Goal: Use online tool/utility: Utilize a website feature to perform a specific function

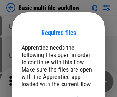
scroll to position [11, 0]
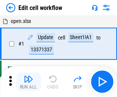
click at [28, 82] on img "button" at bounding box center [28, 78] width 9 height 9
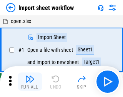
click at [28, 82] on img "button" at bounding box center [29, 78] width 9 height 9
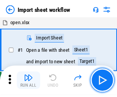
scroll to position [3, 0]
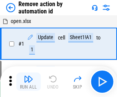
click at [28, 82] on img "button" at bounding box center [28, 78] width 9 height 9
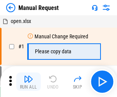
click at [28, 82] on img "button" at bounding box center [28, 78] width 9 height 9
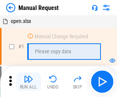
click at [28, 82] on img "button" at bounding box center [28, 78] width 9 height 9
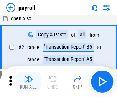
click at [28, 82] on img "button" at bounding box center [28, 78] width 9 height 9
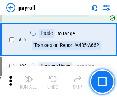
scroll to position [160, 0]
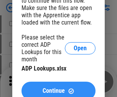
click at [58, 88] on span "Continue" at bounding box center [54, 91] width 22 height 6
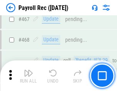
scroll to position [4081, 0]
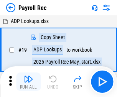
click at [28, 82] on img "button" at bounding box center [28, 78] width 9 height 9
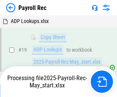
scroll to position [47, 0]
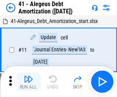
click at [28, 82] on img "button" at bounding box center [28, 78] width 9 height 9
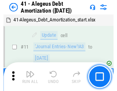
scroll to position [95, 0]
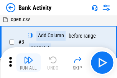
click at [28, 62] on img "button" at bounding box center [28, 59] width 9 height 9
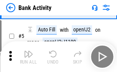
scroll to position [41, 0]
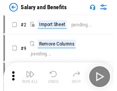
scroll to position [10, 0]
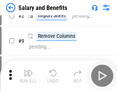
click at [28, 76] on img "button" at bounding box center [28, 73] width 9 height 9
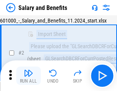
click at [28, 76] on img "button" at bounding box center [28, 73] width 9 height 9
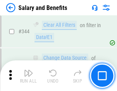
scroll to position [3586, 0]
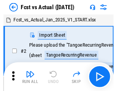
scroll to position [10, 0]
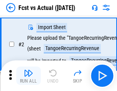
click at [28, 76] on img "button" at bounding box center [28, 73] width 9 height 9
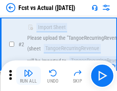
click at [28, 76] on img "button" at bounding box center [28, 73] width 9 height 9
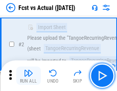
scroll to position [72, 0]
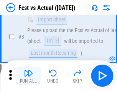
click at [28, 76] on img "button" at bounding box center [28, 73] width 9 height 9
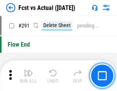
scroll to position [3625, 0]
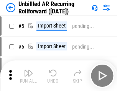
click at [28, 76] on img "button" at bounding box center [28, 73] width 9 height 9
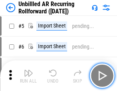
scroll to position [16, 0]
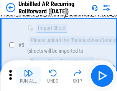
click at [28, 76] on img "button" at bounding box center [28, 73] width 9 height 9
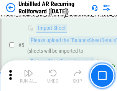
scroll to position [72, 0]
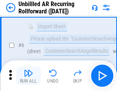
click at [28, 76] on img "button" at bounding box center [28, 73] width 9 height 9
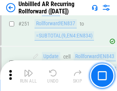
scroll to position [2601, 0]
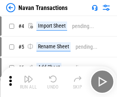
click at [28, 76] on img "button" at bounding box center [28, 78] width 9 height 9
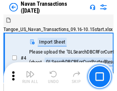
scroll to position [12, 0]
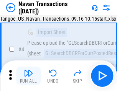
click at [28, 76] on img "button" at bounding box center [28, 73] width 9 height 9
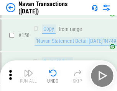
scroll to position [2483, 0]
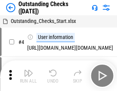
click at [28, 76] on img "button" at bounding box center [28, 73] width 9 height 9
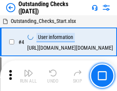
scroll to position [32, 0]
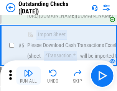
click at [28, 76] on img "button" at bounding box center [28, 73] width 9 height 9
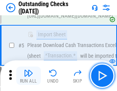
scroll to position [80, 0]
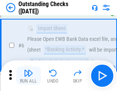
click at [28, 76] on img "button" at bounding box center [28, 73] width 9 height 9
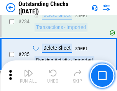
scroll to position [2326, 0]
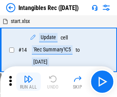
click at [28, 82] on img "button" at bounding box center [28, 78] width 9 height 9
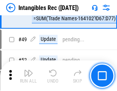
scroll to position [298, 0]
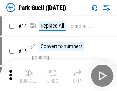
click at [28, 76] on img "button" at bounding box center [28, 73] width 9 height 9
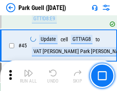
scroll to position [958, 0]
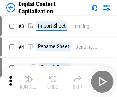
click at [28, 76] on img "button" at bounding box center [28, 78] width 9 height 9
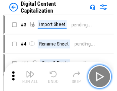
scroll to position [16, 0]
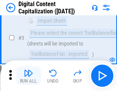
click at [28, 76] on img "button" at bounding box center [28, 73] width 9 height 9
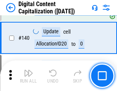
scroll to position [806, 0]
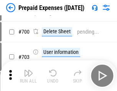
click at [28, 76] on img "button" at bounding box center [28, 73] width 9 height 9
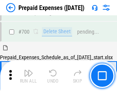
scroll to position [2061, 0]
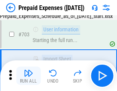
click at [28, 76] on img "button" at bounding box center [28, 73] width 9 height 9
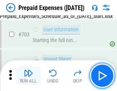
scroll to position [2106, 0]
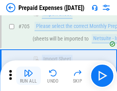
click at [28, 76] on img "button" at bounding box center [28, 73] width 9 height 9
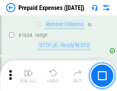
scroll to position [7457, 0]
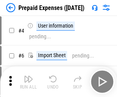
click at [28, 82] on img "button" at bounding box center [28, 78] width 9 height 9
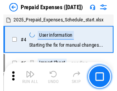
scroll to position [34, 0]
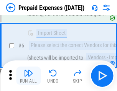
click at [28, 76] on img "button" at bounding box center [28, 73] width 9 height 9
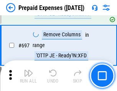
scroll to position [2667, 0]
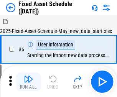
click at [28, 82] on img "button" at bounding box center [28, 78] width 9 height 9
click at [28, 76] on img "button" at bounding box center [28, 78] width 9 height 9
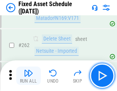
scroll to position [2441, 0]
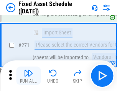
click at [28, 76] on img "button" at bounding box center [28, 73] width 9 height 9
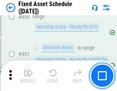
scroll to position [3424, 0]
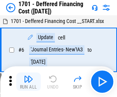
click at [28, 82] on img "button" at bounding box center [28, 78] width 9 height 9
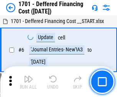
scroll to position [92, 0]
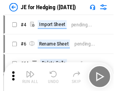
scroll to position [1, 0]
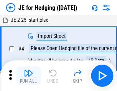
click at [28, 76] on img "button" at bounding box center [28, 73] width 9 height 9
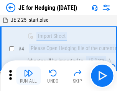
click at [28, 76] on img "button" at bounding box center [28, 73] width 9 height 9
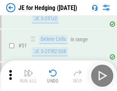
scroll to position [496, 0]
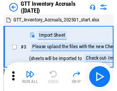
scroll to position [1, 0]
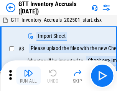
click at [28, 76] on img "button" at bounding box center [28, 73] width 9 height 9
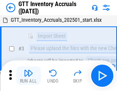
click at [28, 76] on img "button" at bounding box center [28, 73] width 9 height 9
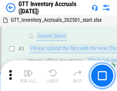
scroll to position [49, 0]
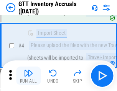
click at [28, 76] on img "button" at bounding box center [28, 73] width 9 height 9
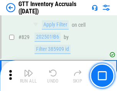
scroll to position [5813, 0]
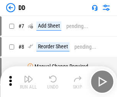
click at [28, 82] on img "button" at bounding box center [28, 78] width 9 height 9
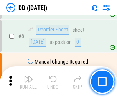
scroll to position [74, 0]
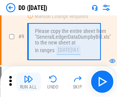
click at [28, 82] on img "button" at bounding box center [28, 78] width 9 height 9
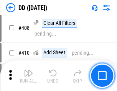
scroll to position [3427, 0]
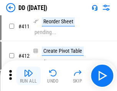
click at [28, 76] on img "button" at bounding box center [28, 73] width 9 height 9
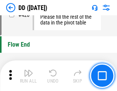
scroll to position [3666, 0]
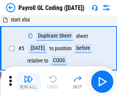
click at [28, 82] on img "button" at bounding box center [28, 78] width 9 height 9
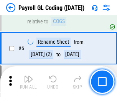
scroll to position [92, 0]
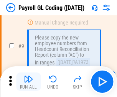
click at [28, 82] on img "button" at bounding box center [28, 78] width 9 height 9
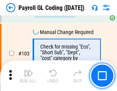
scroll to position [1797, 0]
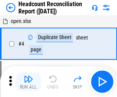
click at [28, 82] on img "button" at bounding box center [28, 78] width 9 height 9
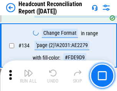
scroll to position [921, 0]
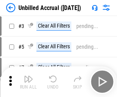
click at [28, 82] on img "button" at bounding box center [28, 78] width 9 height 9
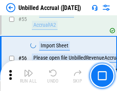
scroll to position [800, 0]
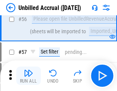
click at [28, 76] on img "button" at bounding box center [28, 73] width 9 height 9
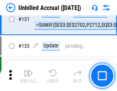
scroll to position [2281, 0]
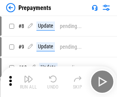
click at [28, 82] on img "button" at bounding box center [28, 78] width 9 height 9
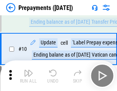
scroll to position [48, 0]
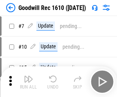
click at [28, 82] on img "button" at bounding box center [28, 78] width 9 height 9
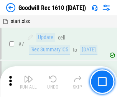
scroll to position [131, 0]
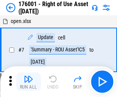
click at [28, 82] on img "button" at bounding box center [28, 78] width 9 height 9
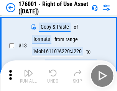
scroll to position [49, 0]
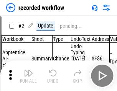
click at [28, 76] on img "button" at bounding box center [28, 73] width 9 height 9
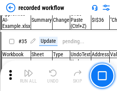
scroll to position [2394, 0]
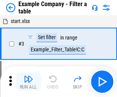
click at [28, 82] on img "button" at bounding box center [28, 78] width 9 height 9
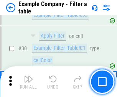
scroll to position [701, 0]
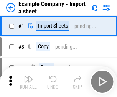
click at [28, 76] on img "button" at bounding box center [28, 78] width 9 height 9
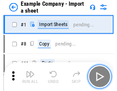
scroll to position [12, 0]
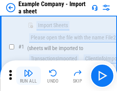
click at [28, 76] on img "button" at bounding box center [28, 73] width 9 height 9
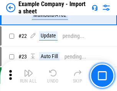
scroll to position [169, 0]
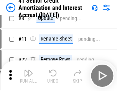
click at [28, 76] on img "button" at bounding box center [28, 73] width 9 height 9
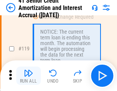
click at [28, 76] on img "button" at bounding box center [28, 73] width 9 height 9
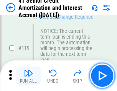
scroll to position [723, 0]
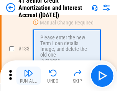
click at [28, 76] on img "button" at bounding box center [28, 73] width 9 height 9
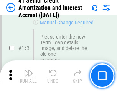
scroll to position [800, 0]
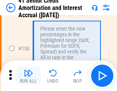
click at [28, 76] on img "button" at bounding box center [28, 73] width 9 height 9
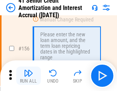
click at [28, 76] on img "button" at bounding box center [28, 73] width 9 height 9
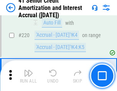
scroll to position [1715, 0]
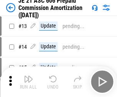
click at [28, 76] on img "button" at bounding box center [28, 78] width 9 height 9
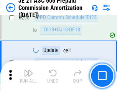
scroll to position [1409, 0]
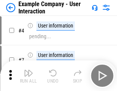
click at [28, 76] on img "button" at bounding box center [28, 73] width 9 height 9
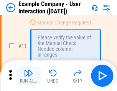
click at [28, 76] on img "button" at bounding box center [28, 73] width 9 height 9
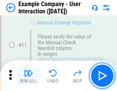
scroll to position [166, 0]
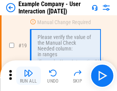
click at [28, 76] on img "button" at bounding box center [28, 73] width 9 height 9
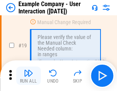
click at [28, 76] on img "button" at bounding box center [28, 73] width 9 height 9
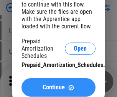
click at [58, 87] on span "Continue" at bounding box center [54, 87] width 22 height 6
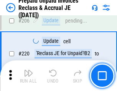
scroll to position [993, 0]
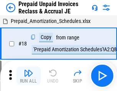
click at [28, 76] on img "button" at bounding box center [28, 73] width 9 height 9
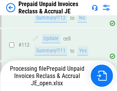
scroll to position [993, 0]
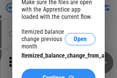
click at [58, 75] on span "Continue" at bounding box center [54, 78] width 22 height 6
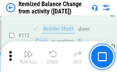
scroll to position [1281, 0]
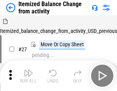
scroll to position [12, 0]
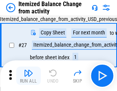
click at [28, 76] on img "button" at bounding box center [28, 73] width 9 height 9
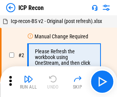
scroll to position [3, 0]
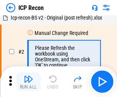
click at [28, 82] on img "button" at bounding box center [28, 78] width 9 height 9
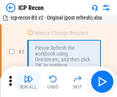
click at [28, 82] on img "button" at bounding box center [28, 78] width 9 height 9
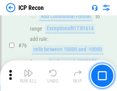
scroll to position [688, 0]
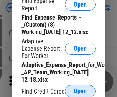
click at [80, 91] on span "Open" at bounding box center [80, 91] width 13 height 6
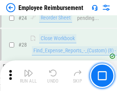
scroll to position [358, 0]
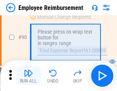
click at [28, 76] on img "button" at bounding box center [28, 73] width 9 height 9
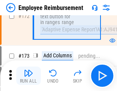
click at [28, 76] on img "button" at bounding box center [28, 73] width 9 height 9
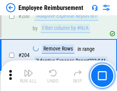
scroll to position [1938, 0]
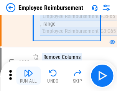
click at [28, 76] on img "button" at bounding box center [28, 73] width 9 height 9
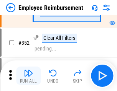
click at [28, 76] on img "button" at bounding box center [28, 73] width 9 height 9
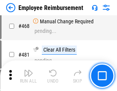
scroll to position [4682, 0]
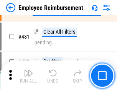
click at [28, 76] on img "button" at bounding box center [28, 73] width 9 height 9
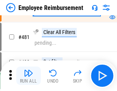
click at [28, 76] on img "button" at bounding box center [28, 73] width 9 height 9
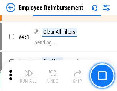
click at [28, 76] on img "button" at bounding box center [28, 73] width 9 height 9
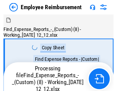
scroll to position [26, 0]
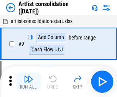
click at [28, 82] on img "button" at bounding box center [28, 78] width 9 height 9
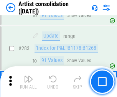
scroll to position [3167, 0]
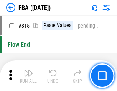
scroll to position [6856, 0]
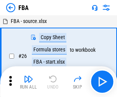
scroll to position [8, 0]
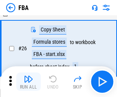
click at [28, 82] on img "button" at bounding box center [28, 78] width 9 height 9
